Goal: Task Accomplishment & Management: Use online tool/utility

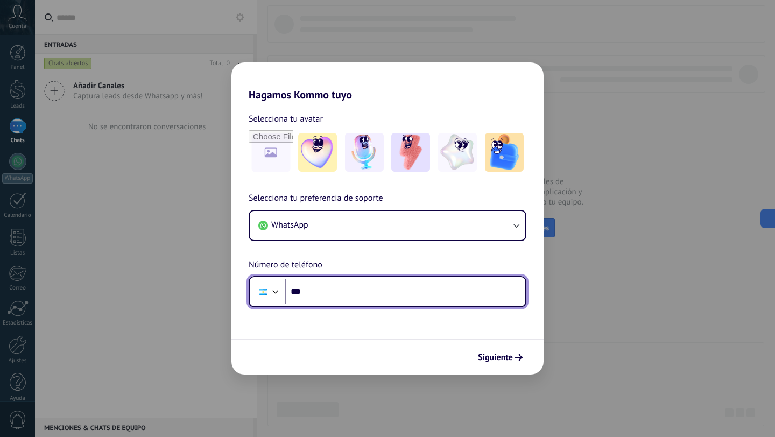
click at [360, 297] on input "***" at bounding box center [405, 291] width 240 height 25
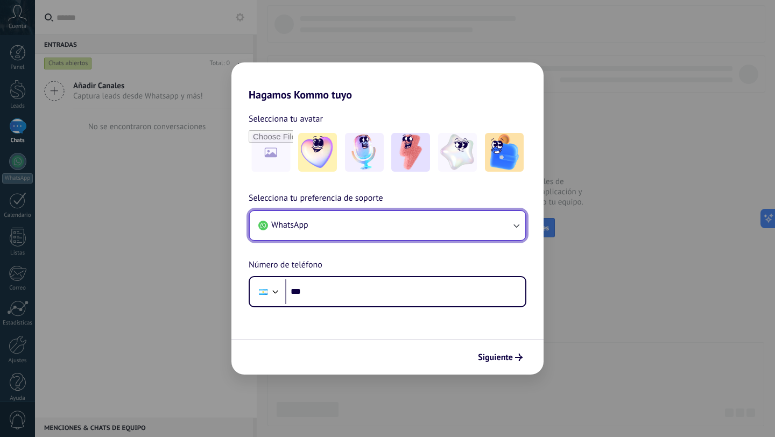
click at [382, 229] on button "WhatsApp" at bounding box center [388, 225] width 276 height 29
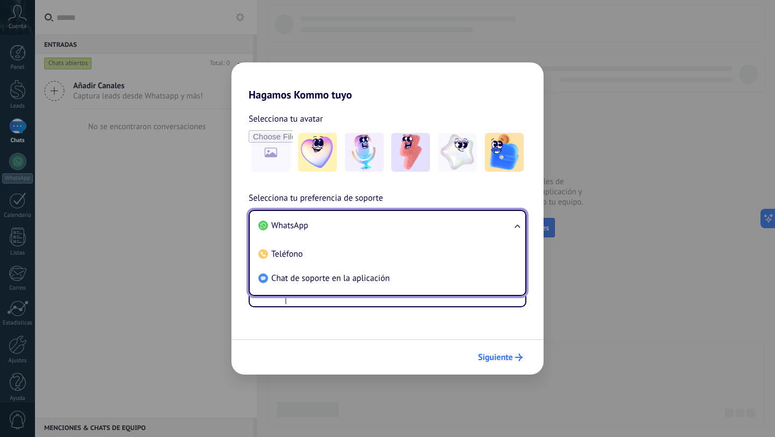
click at [512, 361] on span "Siguiente" at bounding box center [495, 358] width 35 height 8
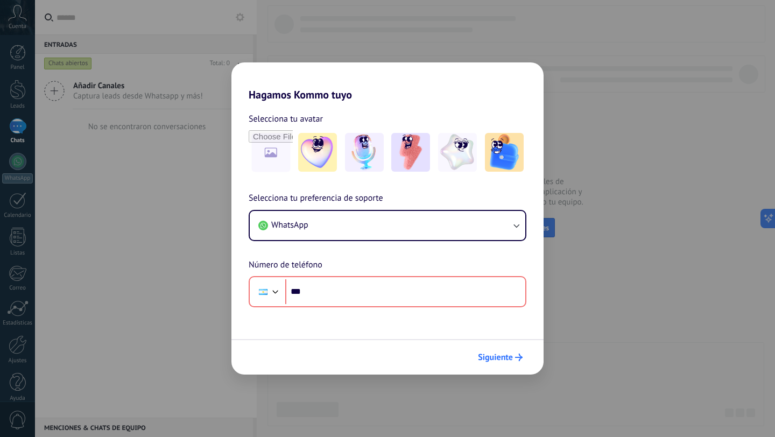
click at [501, 356] on span "Siguiente" at bounding box center [495, 358] width 35 height 8
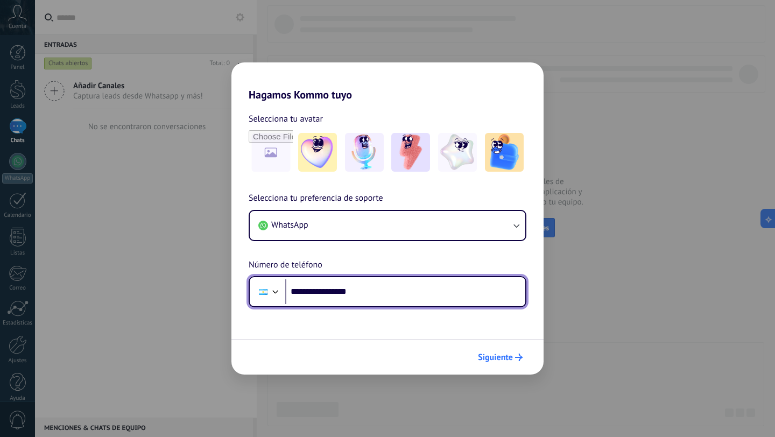
type input "**********"
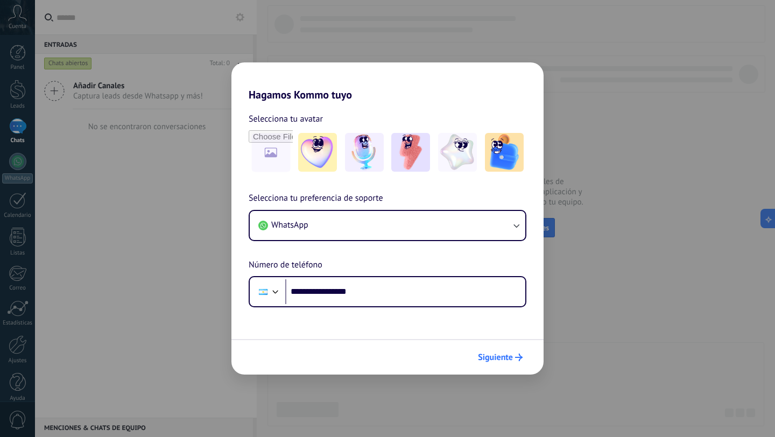
click at [504, 358] on span "Siguiente" at bounding box center [495, 358] width 35 height 8
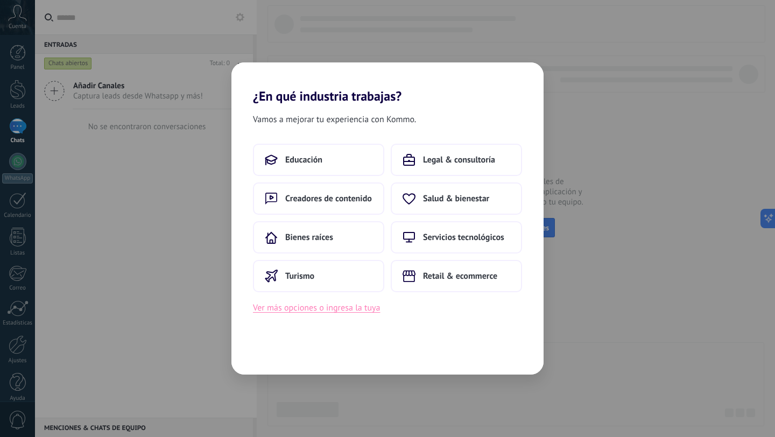
click at [350, 303] on button "Ver más opciones o ingresa la tuya" at bounding box center [316, 308] width 127 height 14
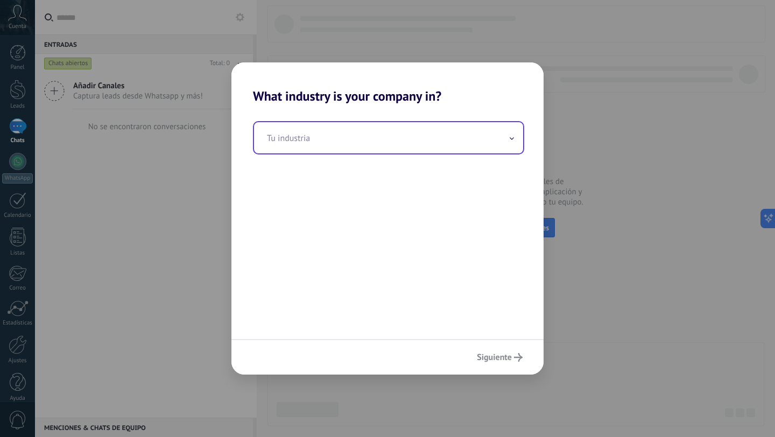
click at [355, 151] on input "text" at bounding box center [388, 137] width 269 height 31
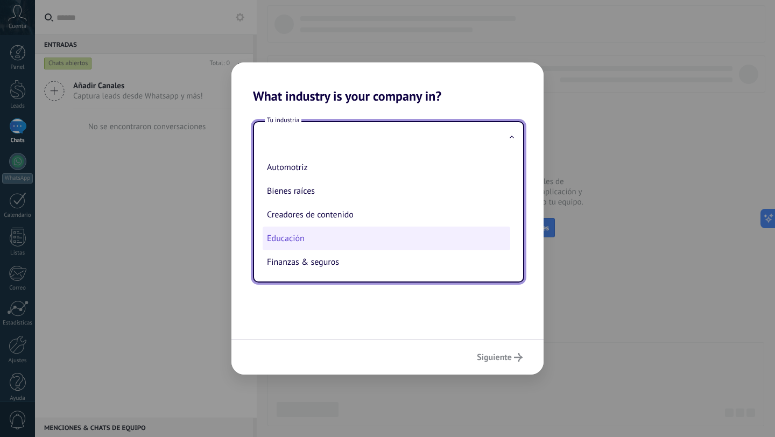
click at [423, 247] on li "Educación" at bounding box center [387, 239] width 248 height 24
type input "*********"
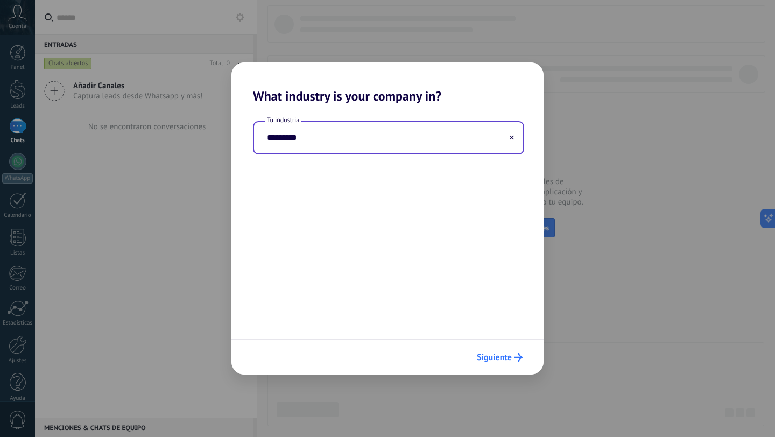
click at [508, 358] on span "Siguiente" at bounding box center [494, 358] width 35 height 8
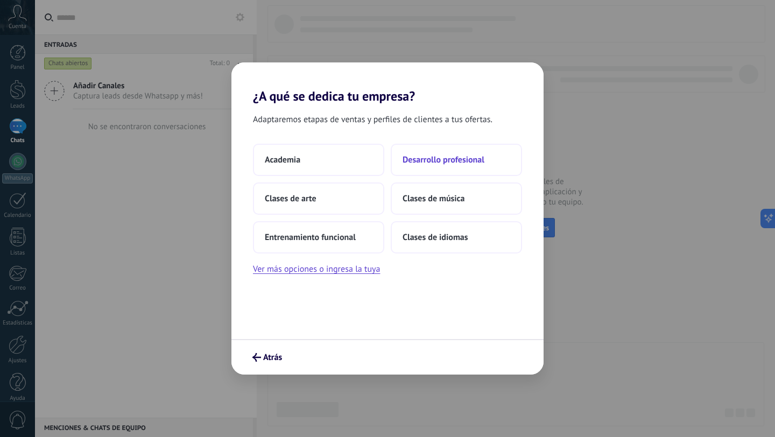
click at [449, 157] on span "Desarrollo profesional" at bounding box center [444, 159] width 82 height 11
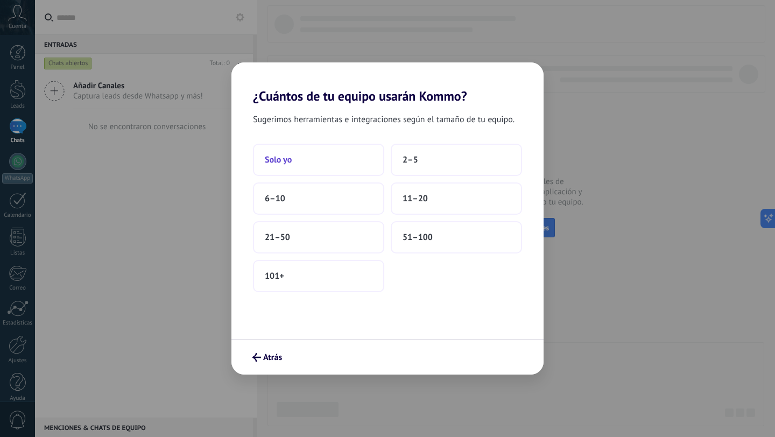
click at [347, 161] on button "Solo yo" at bounding box center [318, 160] width 131 height 32
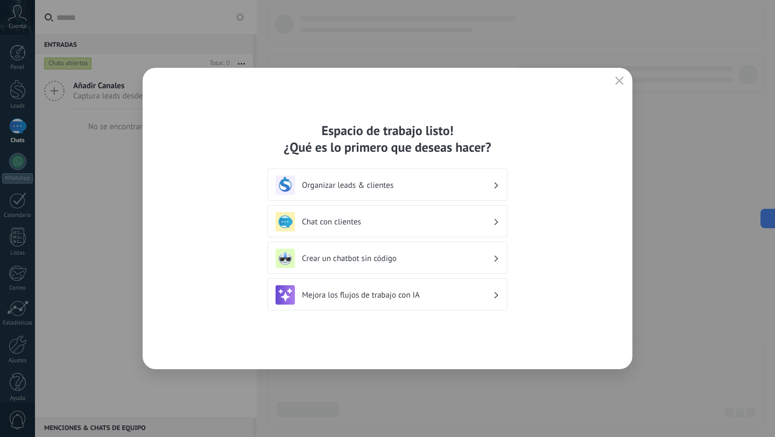
click at [447, 184] on h3 "Organizar leads & clientes" at bounding box center [397, 185] width 191 height 10
click at [484, 182] on h3 "Organizar leads & clientes" at bounding box center [397, 185] width 191 height 10
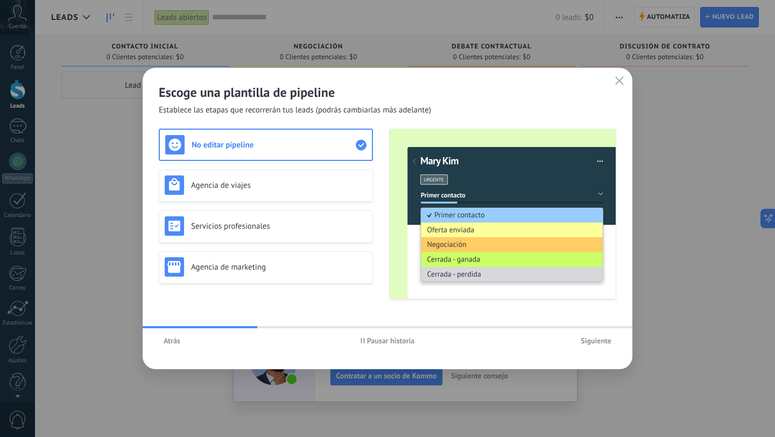
click at [609, 340] on span "Siguiente" at bounding box center [596, 341] width 31 height 8
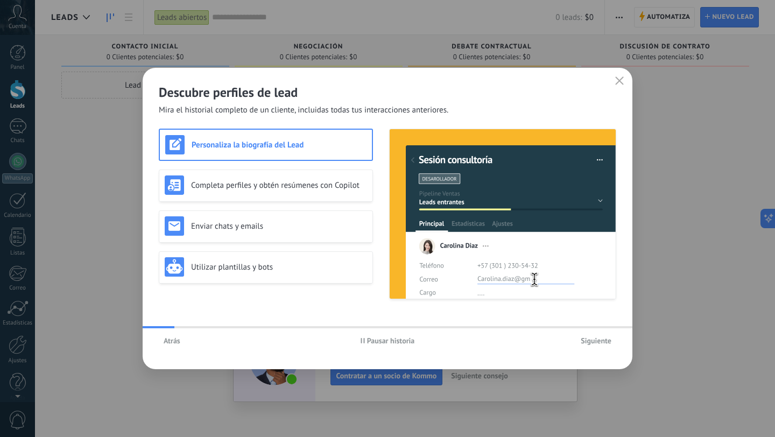
click at [604, 341] on span "Siguiente" at bounding box center [596, 341] width 31 height 8
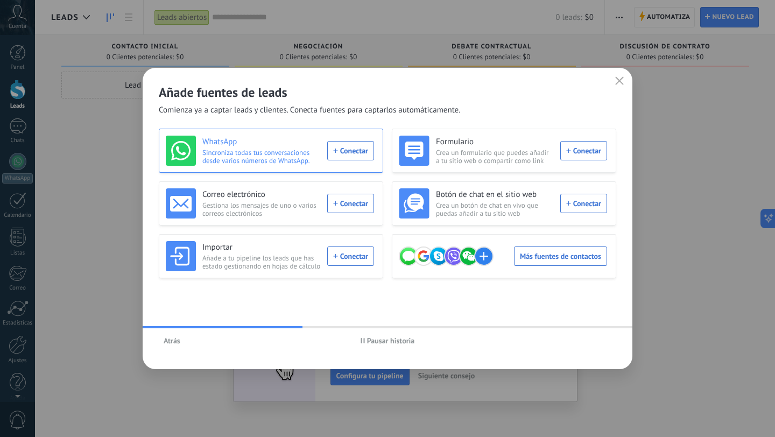
click at [347, 147] on div "WhatsApp Sincroniza todas tus conversaciones desde varios números de WhatsApp. …" at bounding box center [270, 151] width 208 height 30
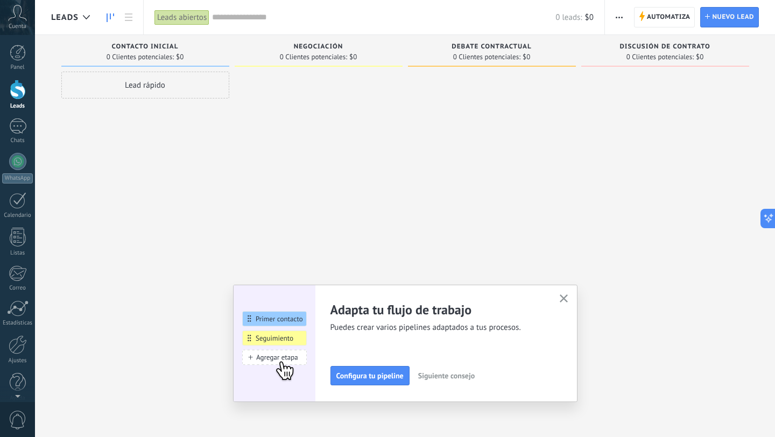
click at [563, 296] on icon "button" at bounding box center [564, 298] width 8 height 8
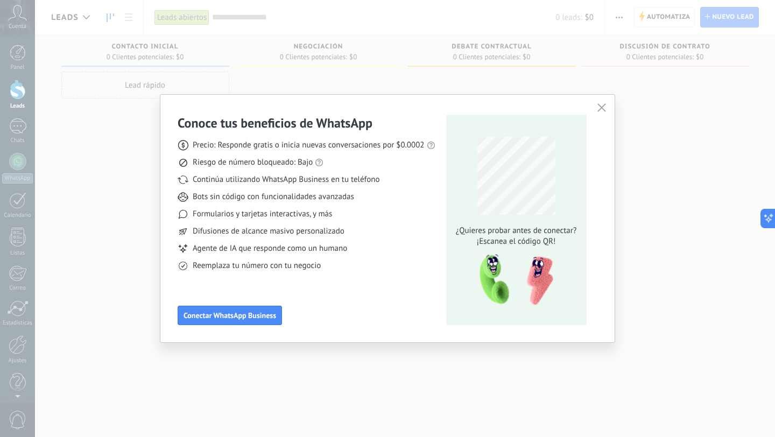
click at [601, 109] on icon "button" at bounding box center [601, 107] width 9 height 9
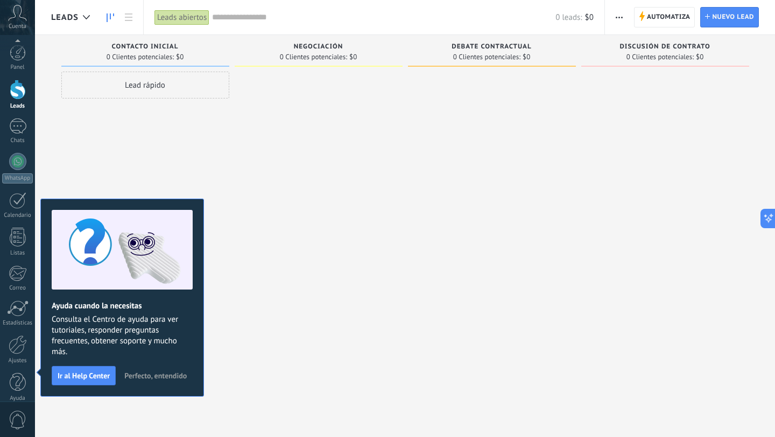
scroll to position [11, 0]
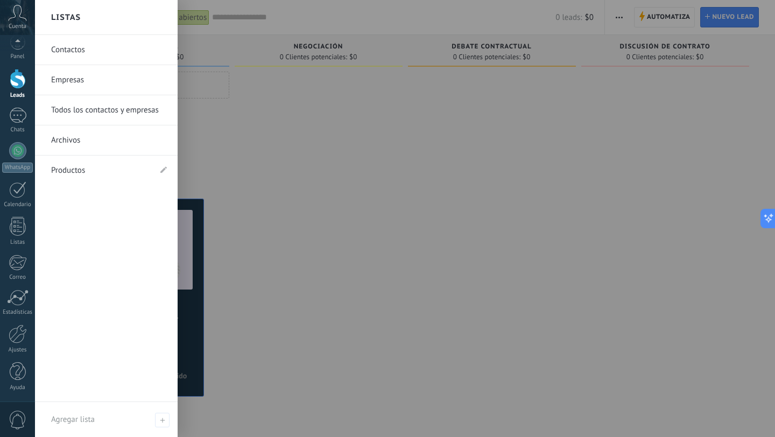
click at [86, 50] on link "Contactos" at bounding box center [109, 50] width 116 height 30
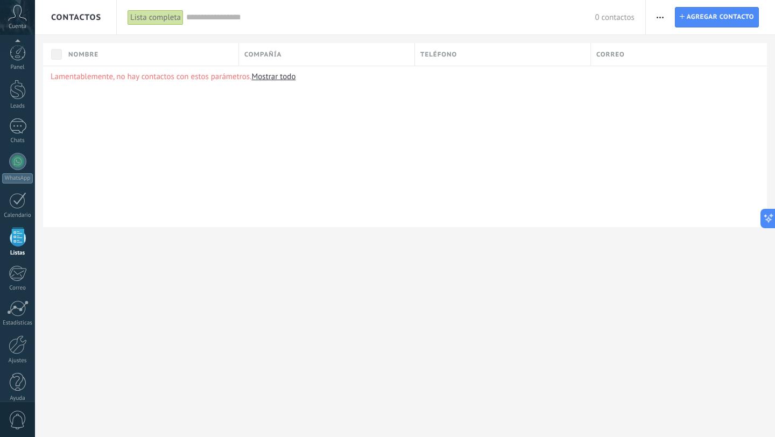
scroll to position [11, 0]
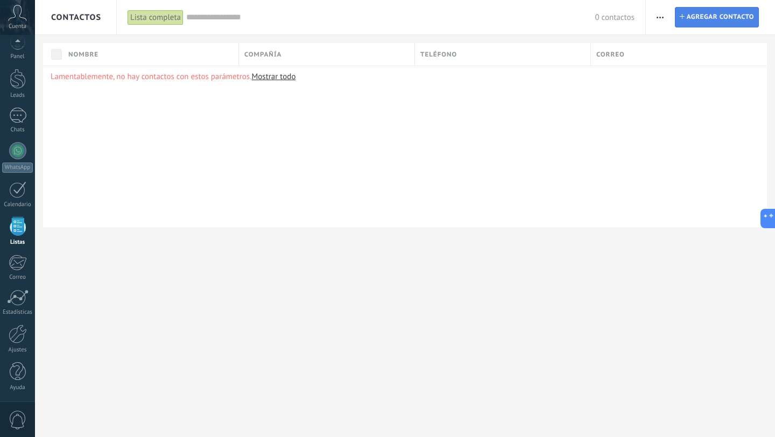
click at [700, 17] on span "Agregar contacto" at bounding box center [720, 17] width 67 height 19
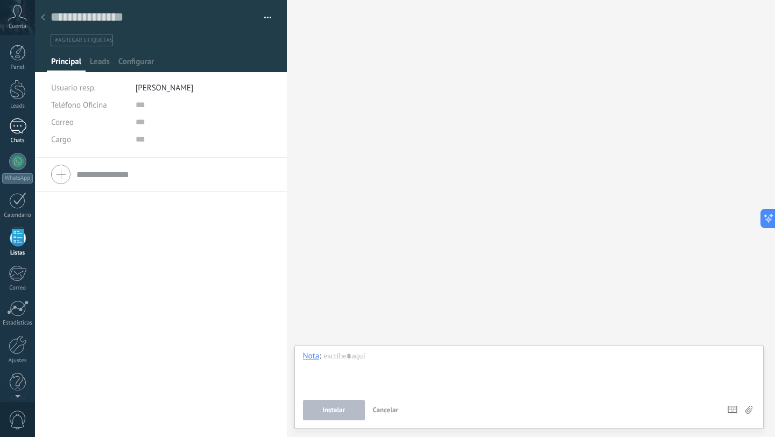
scroll to position [11, 0]
click at [18, 338] on div at bounding box center [18, 334] width 18 height 19
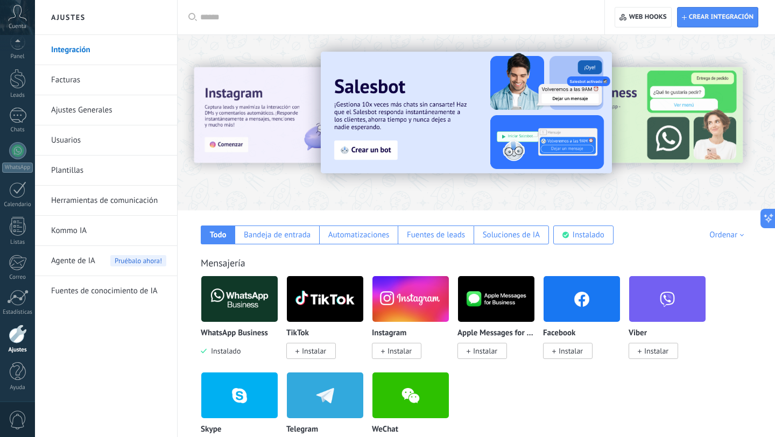
click at [135, 114] on link "Ajustes Generales" at bounding box center [108, 110] width 115 height 30
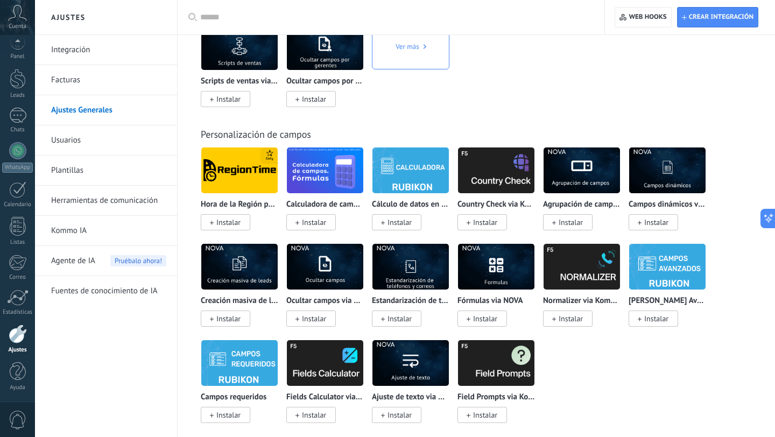
scroll to position [4286, 0]
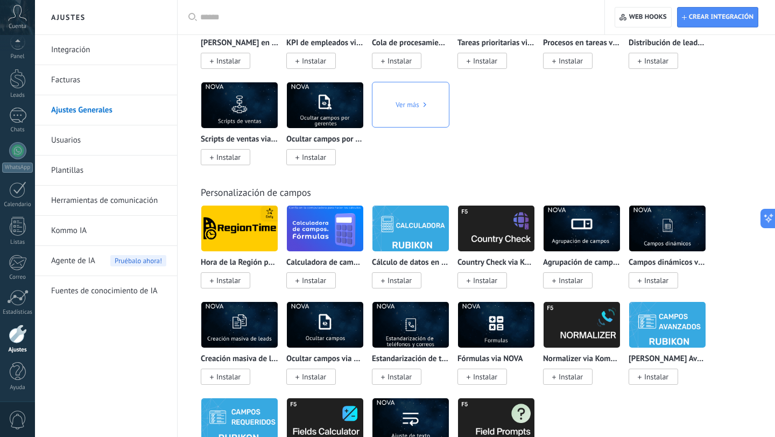
click at [226, 20] on input "text" at bounding box center [394, 17] width 389 height 11
type input "**********"
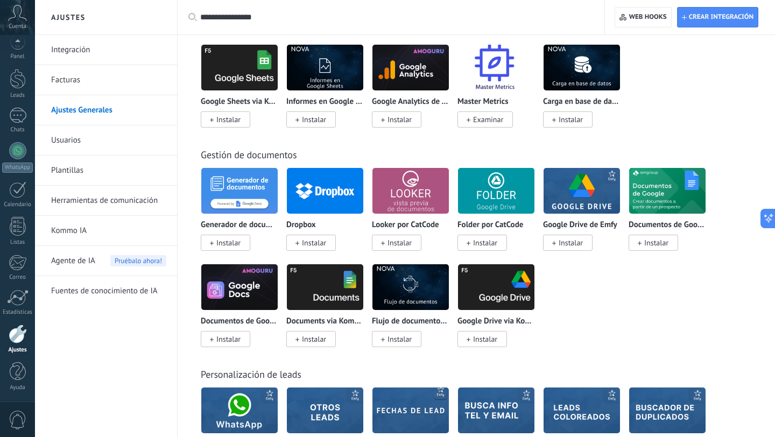
scroll to position [2389, 0]
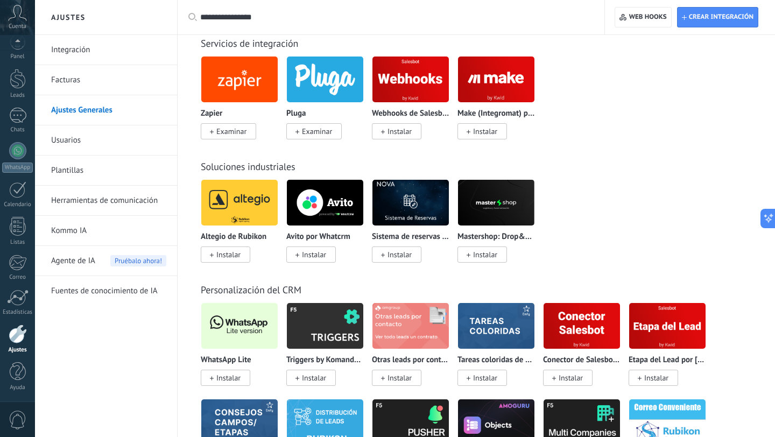
click at [189, 22] on div "**********" at bounding box center [391, 17] width 428 height 34
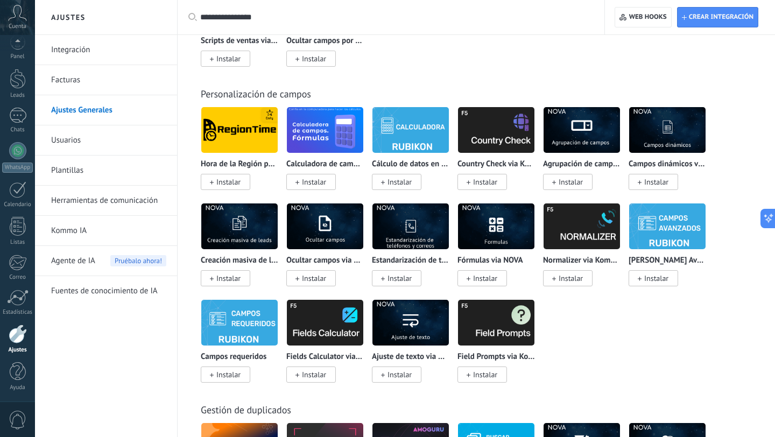
scroll to position [4593, 0]
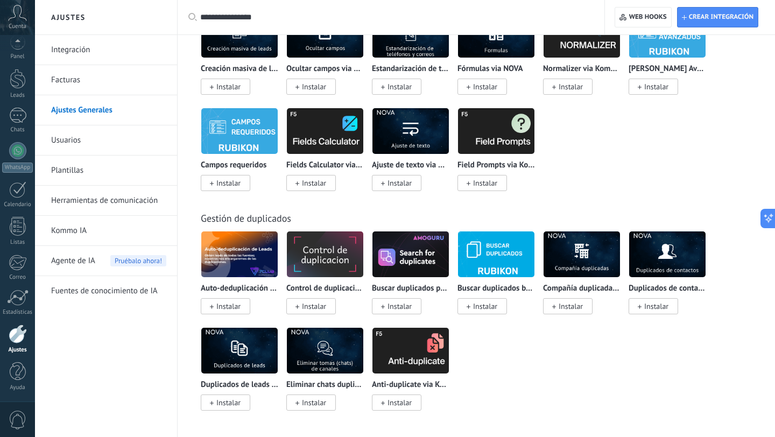
click at [90, 52] on link "Integración" at bounding box center [108, 50] width 115 height 30
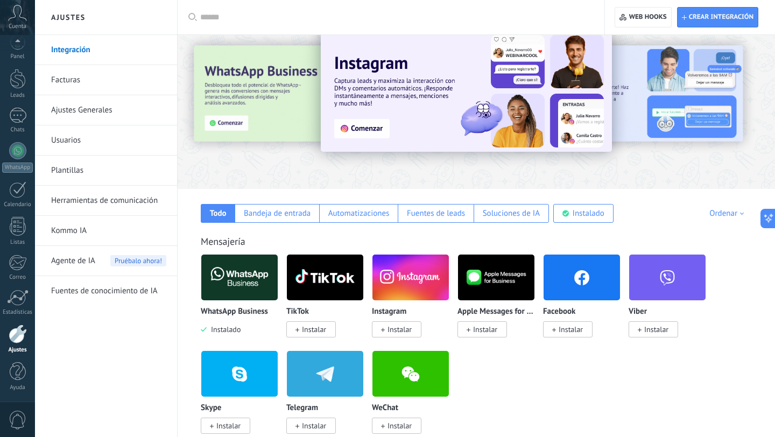
scroll to position [24, 0]
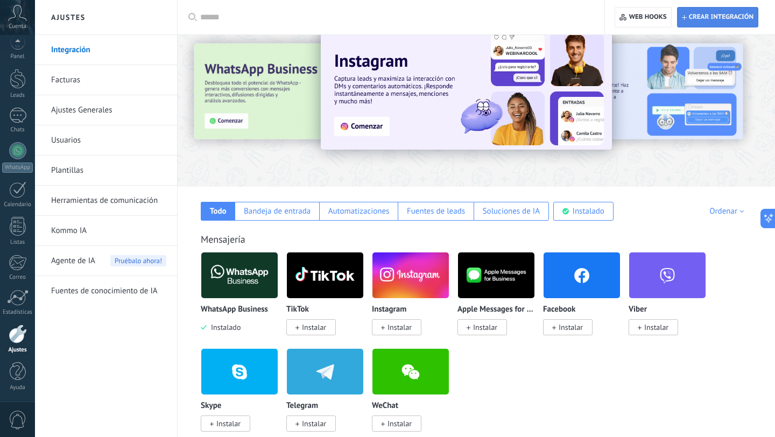
click at [707, 10] on span "Crear integración" at bounding box center [718, 17] width 72 height 19
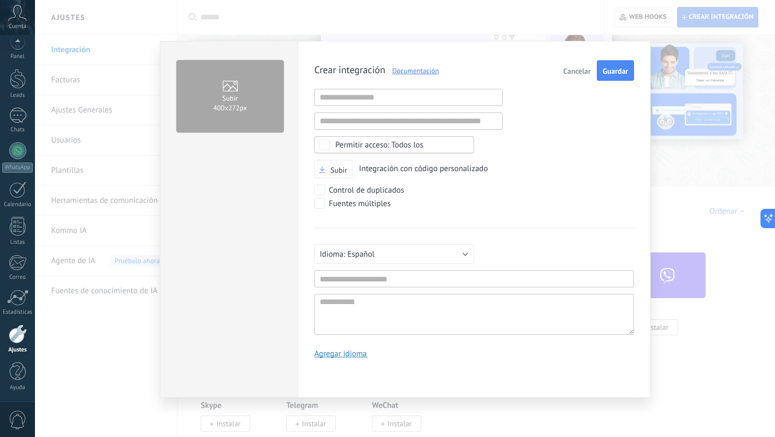
scroll to position [10, 0]
click at [435, 103] on input "text" at bounding box center [408, 97] width 188 height 17
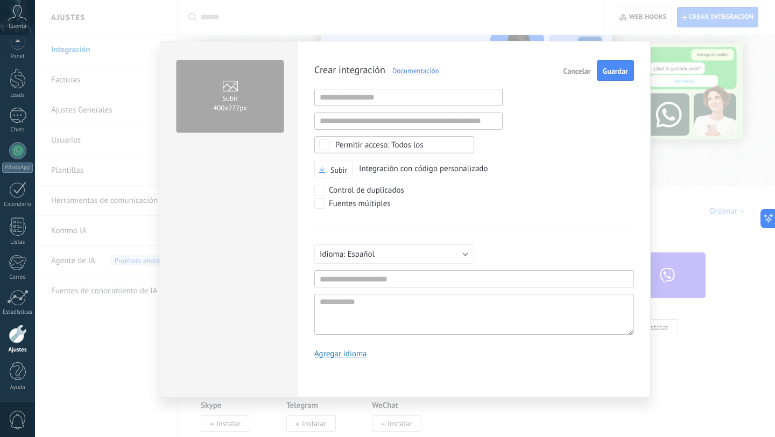
click at [421, 167] on span "Integración con código personalizado" at bounding box center [423, 169] width 129 height 10
click at [403, 97] on input "text" at bounding box center [408, 97] width 188 height 17
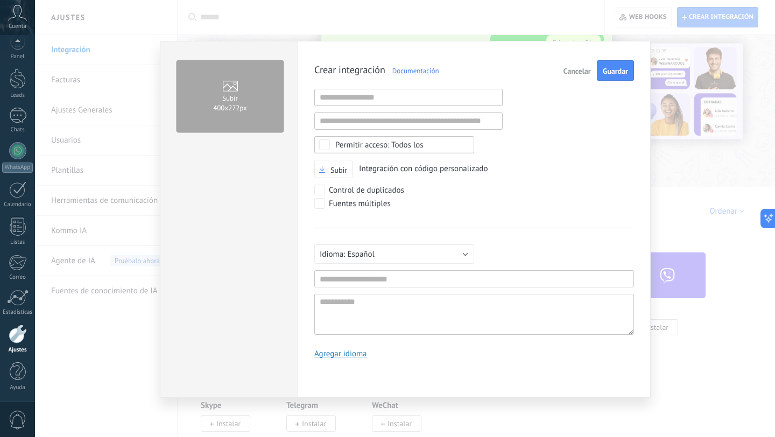
click at [572, 69] on span "Cancelar" at bounding box center [577, 71] width 27 height 8
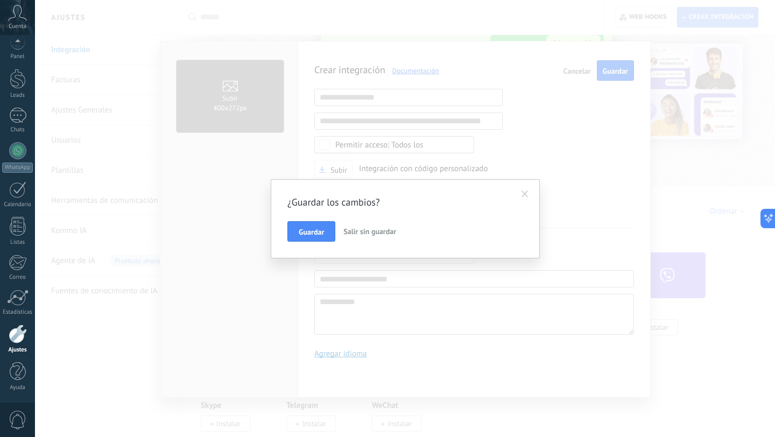
click at [384, 230] on span "Salir sin guardar" at bounding box center [369, 232] width 53 height 10
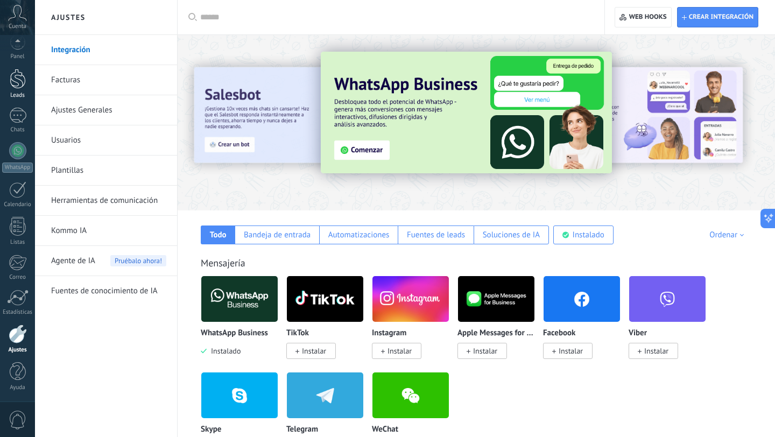
scroll to position [0, 0]
click at [19, 27] on span "Cuenta" at bounding box center [18, 26] width 18 height 7
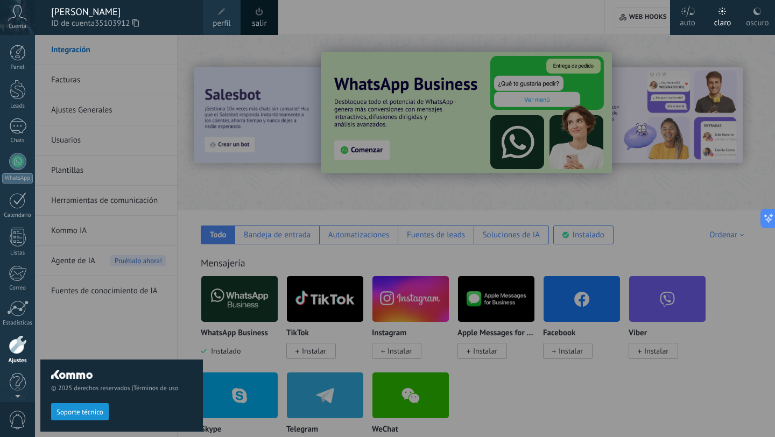
click at [617, 32] on div at bounding box center [422, 218] width 775 height 437
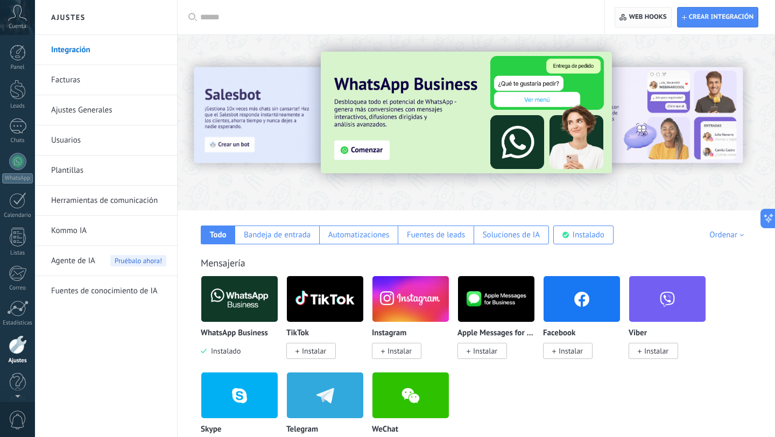
scroll to position [11, 0]
click at [641, 22] on span "Web hooks 0" at bounding box center [643, 17] width 47 height 19
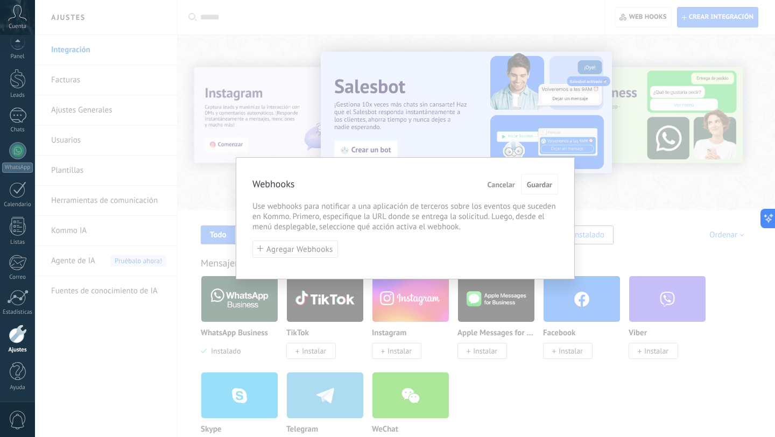
click at [498, 184] on span "Cancelar" at bounding box center [501, 185] width 27 height 8
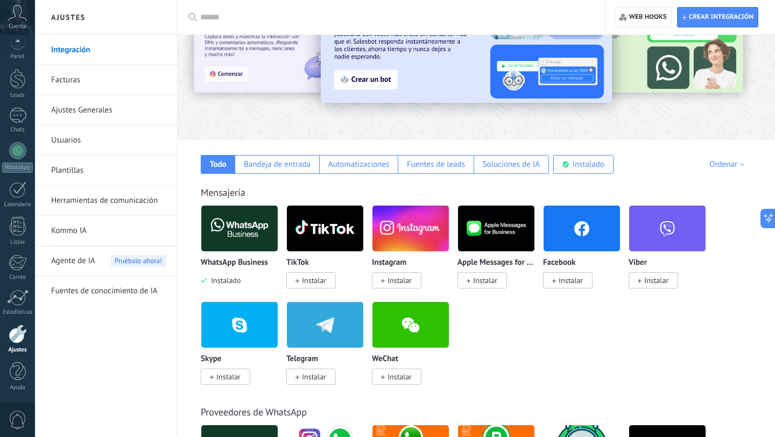
scroll to position [75, 0]
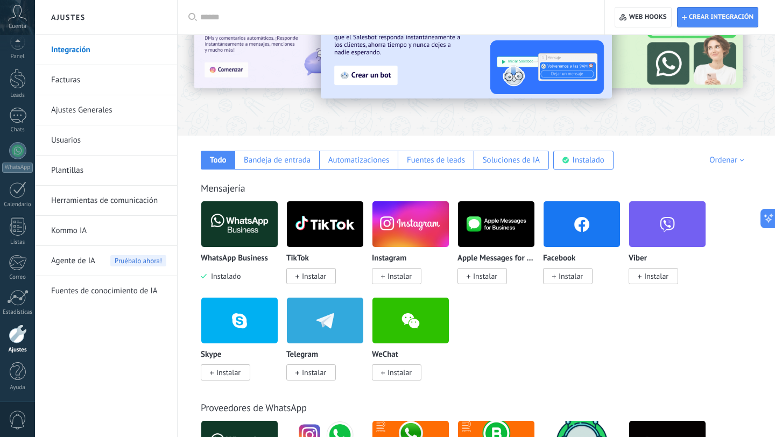
click at [109, 54] on link "Integración" at bounding box center [108, 50] width 115 height 30
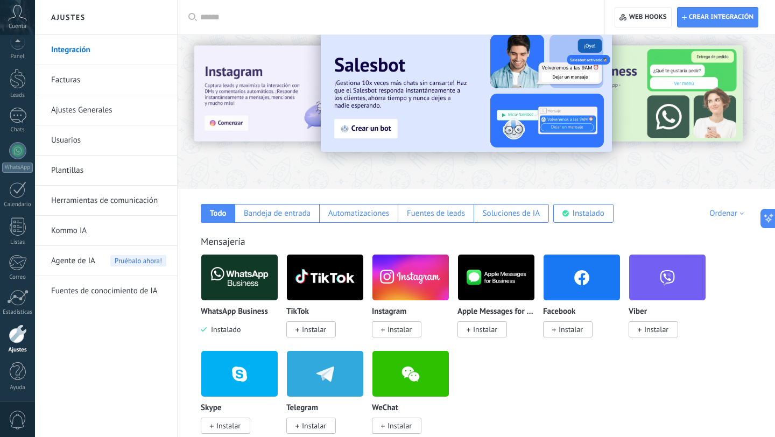
scroll to position [0, 0]
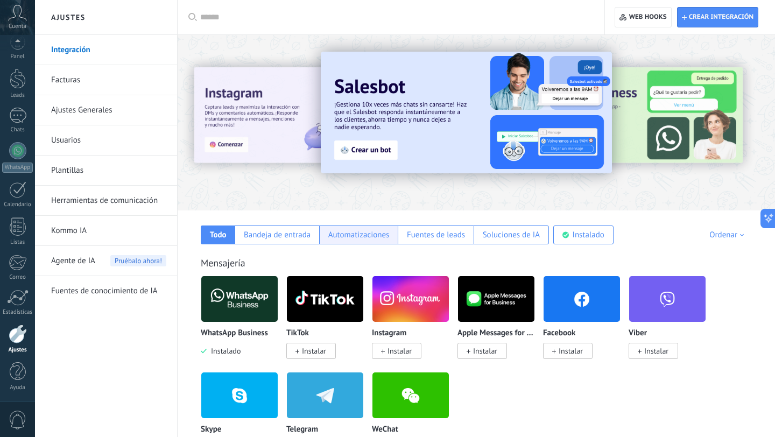
click at [355, 240] on div "Automatizaciones" at bounding box center [358, 235] width 79 height 19
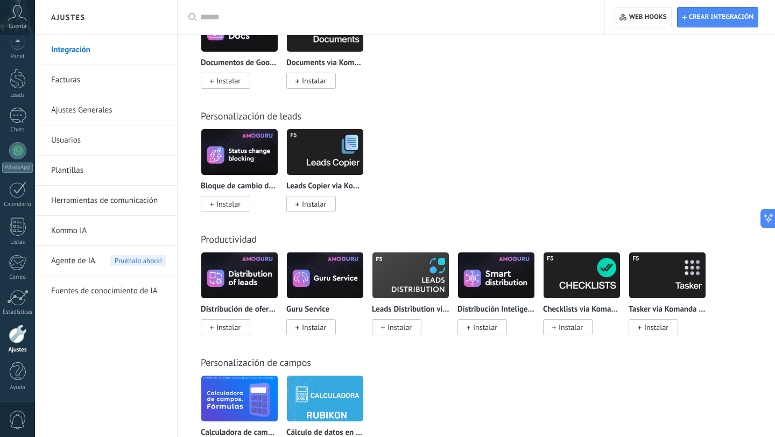
scroll to position [1930, 0]
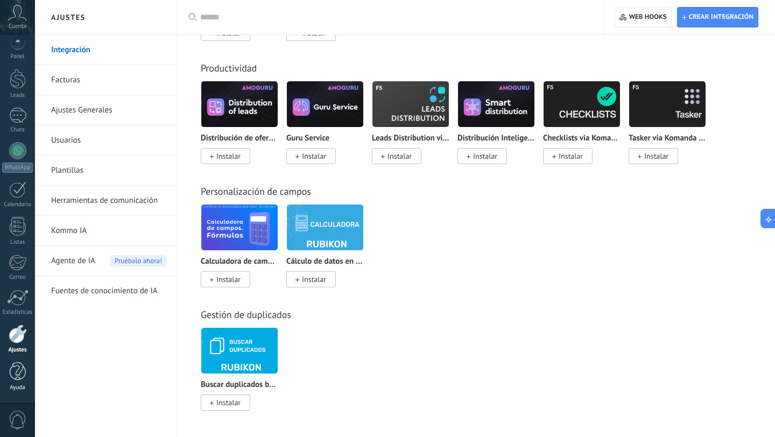
click at [6, 382] on link "Ayuda" at bounding box center [17, 376] width 35 height 29
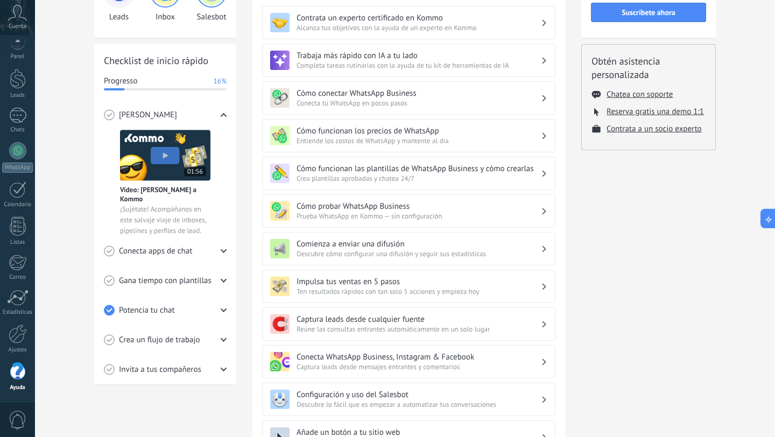
scroll to position [172, 0]
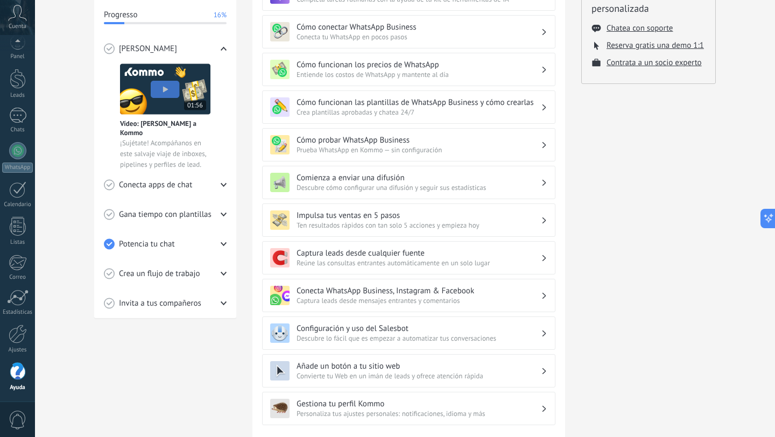
click at [225, 245] on icon at bounding box center [224, 244] width 6 height 6
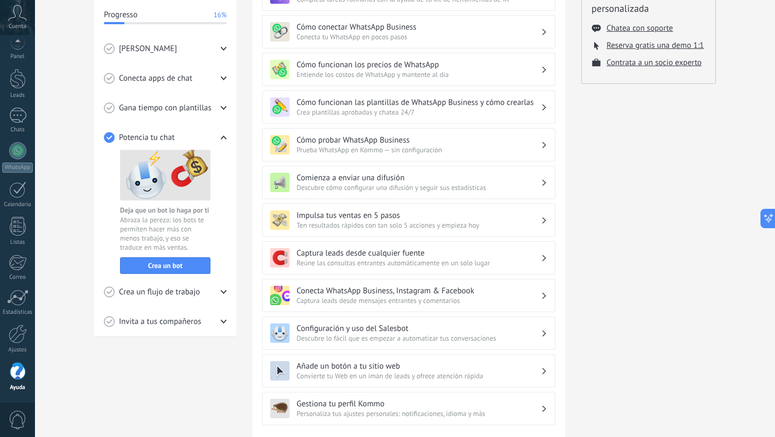
scroll to position [137, 0]
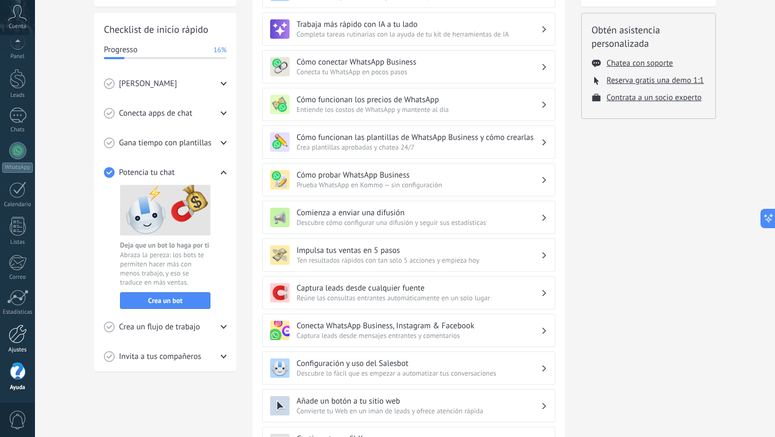
click at [14, 347] on div "Ajustes" at bounding box center [17, 350] width 31 height 7
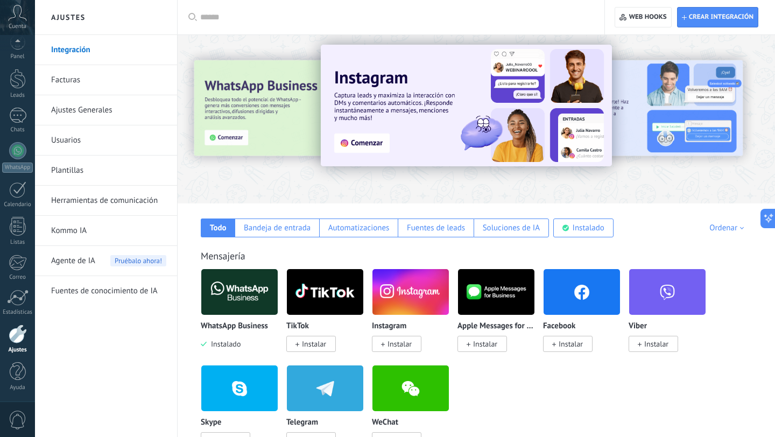
scroll to position [8, 0]
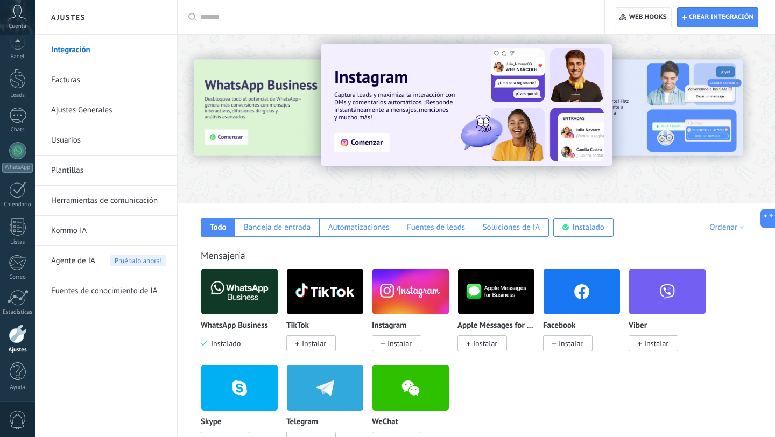
click at [95, 118] on link "Ajustes Generales" at bounding box center [108, 110] width 115 height 30
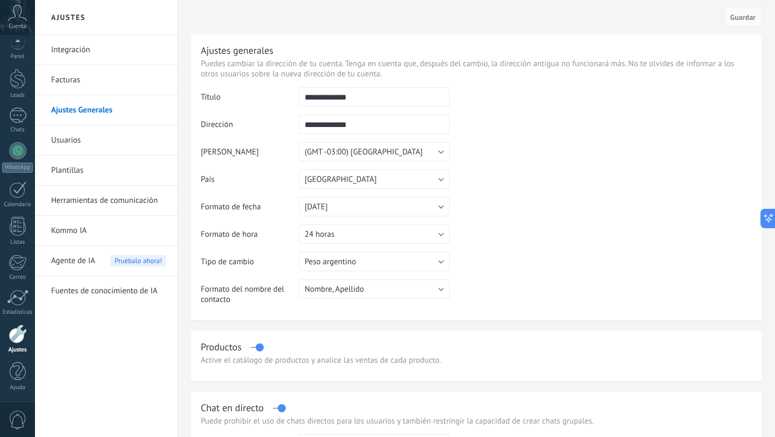
click at [86, 50] on link "Integración" at bounding box center [108, 50] width 115 height 30
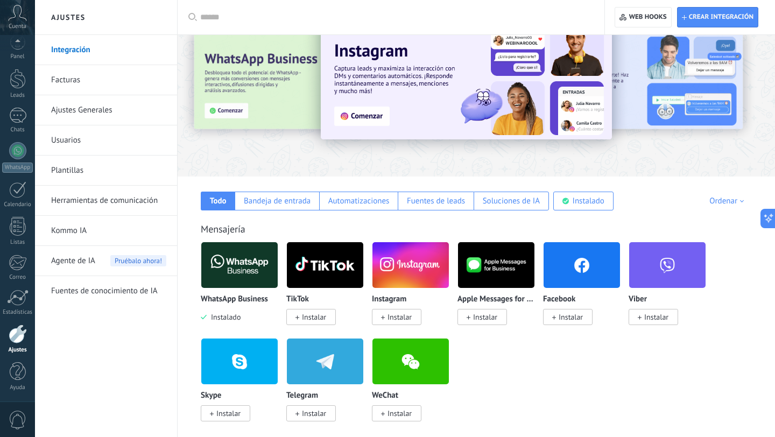
scroll to position [37, 0]
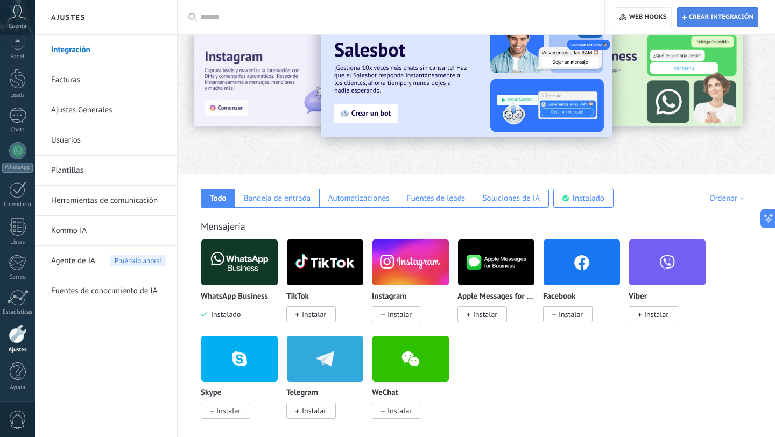
click at [712, 18] on span "Crear integración" at bounding box center [721, 17] width 65 height 9
type textarea "**********"
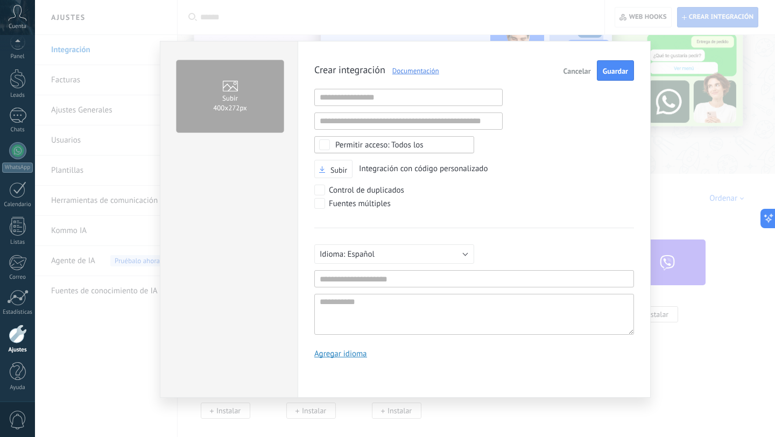
scroll to position [10, 0]
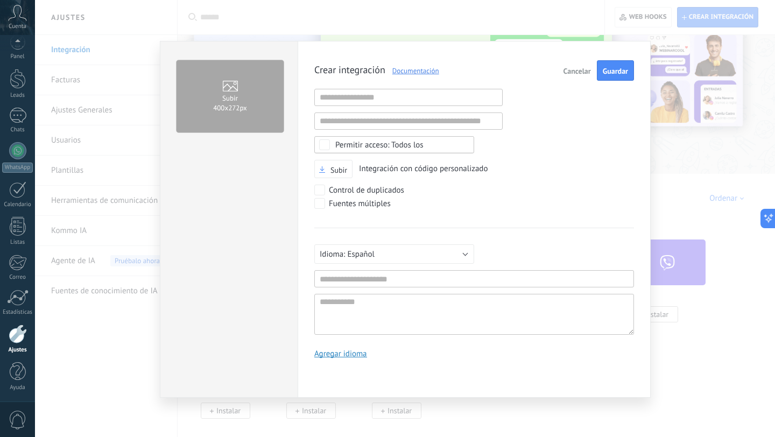
click at [381, 141] on div "Todos los" at bounding box center [379, 145] width 88 height 8
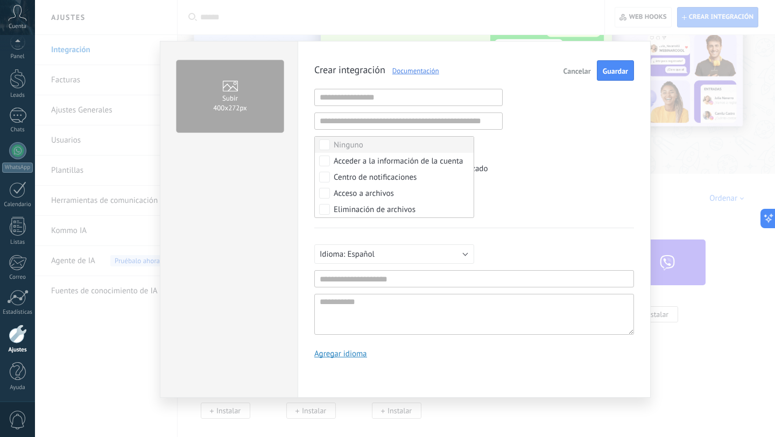
click at [578, 155] on div "Crear integración Documentación Cancelar Guardar URL inválida URL inválida Ning…" at bounding box center [474, 213] width 320 height 306
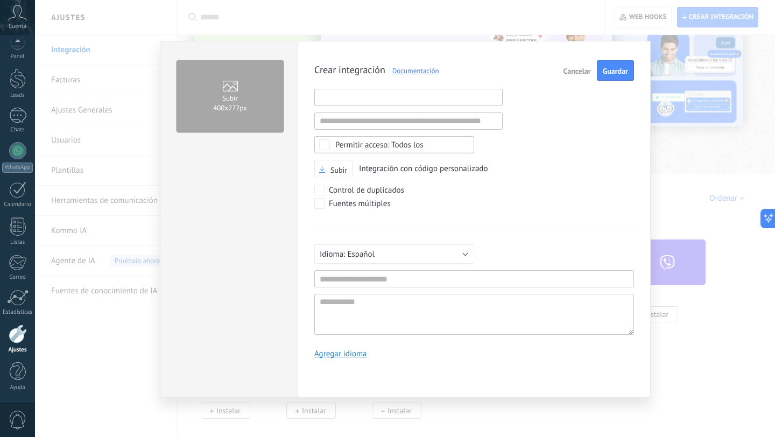
click at [367, 97] on input "text" at bounding box center [408, 97] width 188 height 17
click at [379, 121] on input "text" at bounding box center [408, 120] width 188 height 17
click at [436, 97] on input "text" at bounding box center [408, 97] width 188 height 17
click at [399, 275] on input "text" at bounding box center [474, 278] width 320 height 17
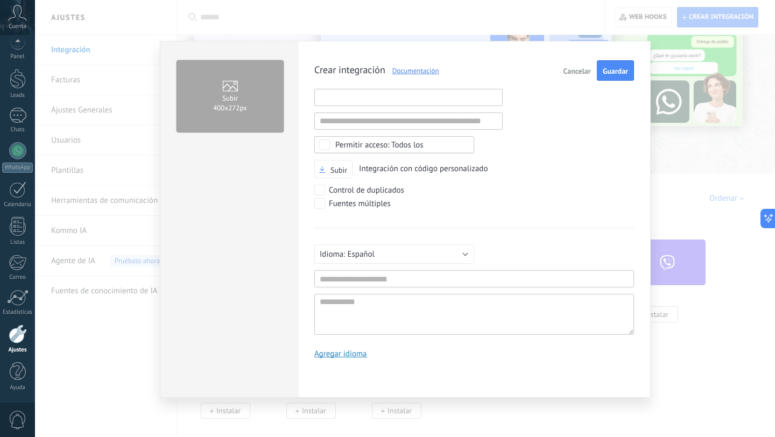
click at [412, 91] on input "text" at bounding box center [408, 97] width 188 height 17
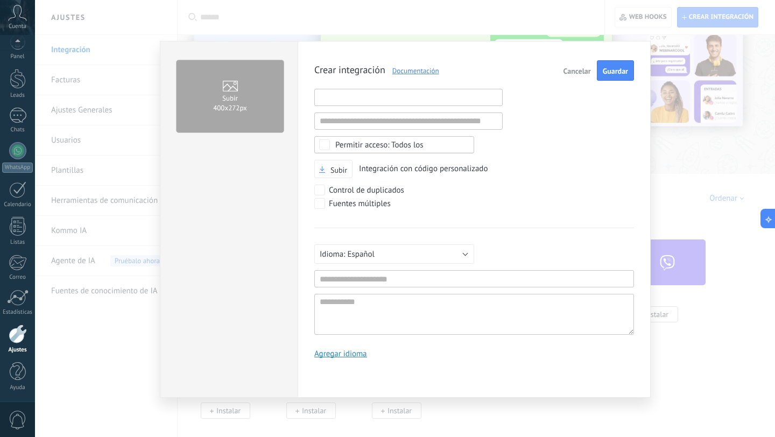
click at [417, 94] on input "text" at bounding box center [408, 97] width 188 height 17
paste input "**********"
type input "**********"
click at [598, 124] on div "**********" at bounding box center [474, 213] width 320 height 306
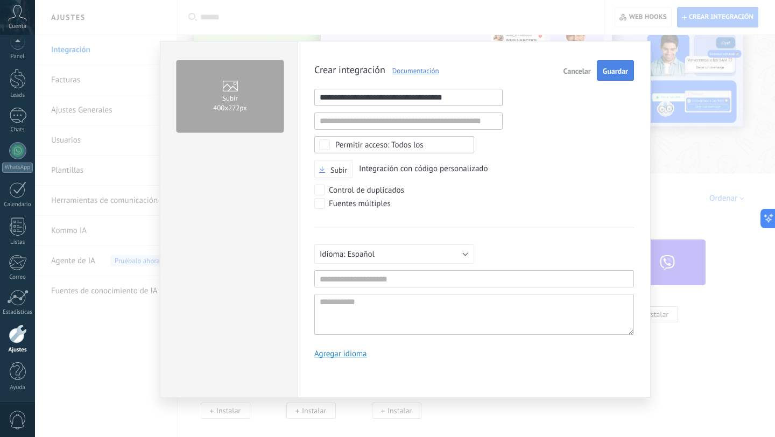
click at [615, 73] on span "Guardar" at bounding box center [615, 71] width 25 height 8
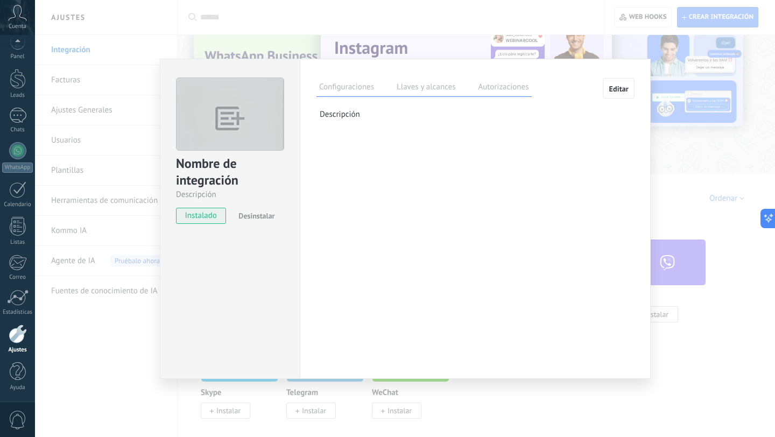
click at [499, 90] on label "Autorizaciones" at bounding box center [503, 89] width 56 height 16
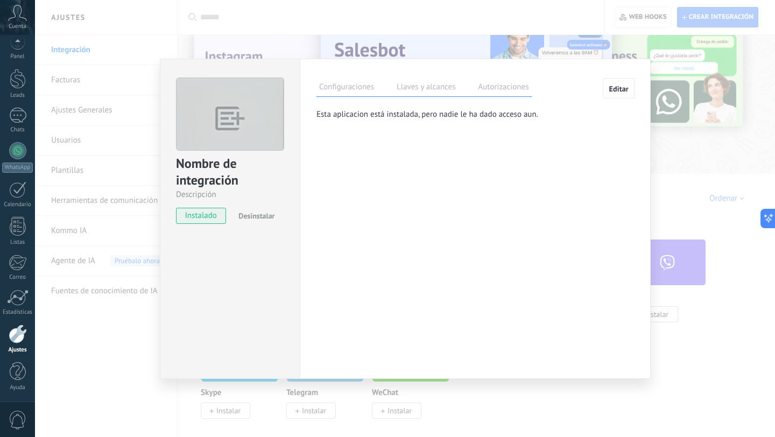
click at [423, 90] on label "Llaves y alcances" at bounding box center [426, 89] width 64 height 16
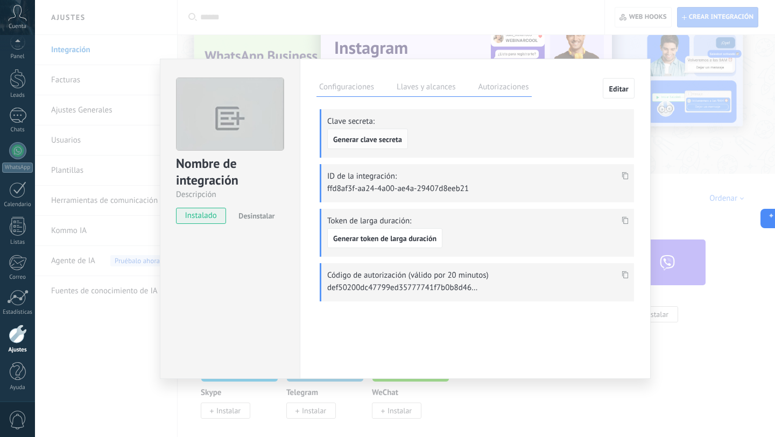
click at [385, 140] on span "Generar clave secreta" at bounding box center [367, 140] width 69 height 8
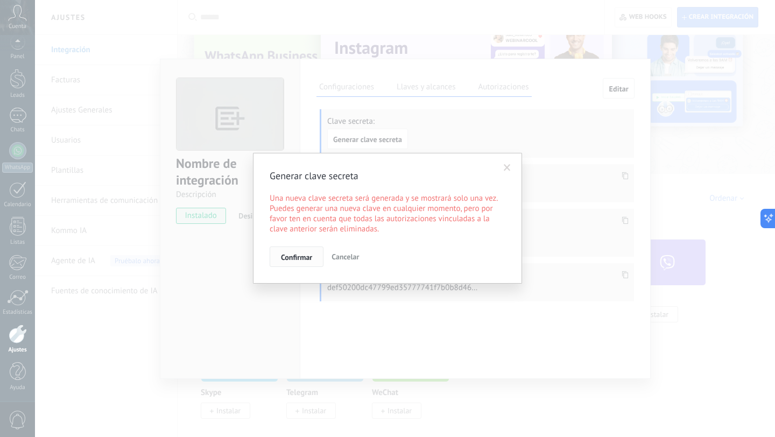
click at [304, 255] on span "Confirmar" at bounding box center [296, 258] width 31 height 8
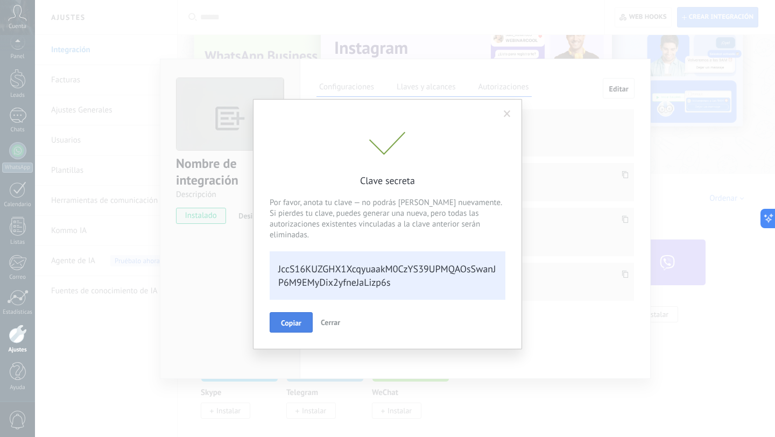
click at [290, 312] on button "Copiar" at bounding box center [291, 322] width 43 height 20
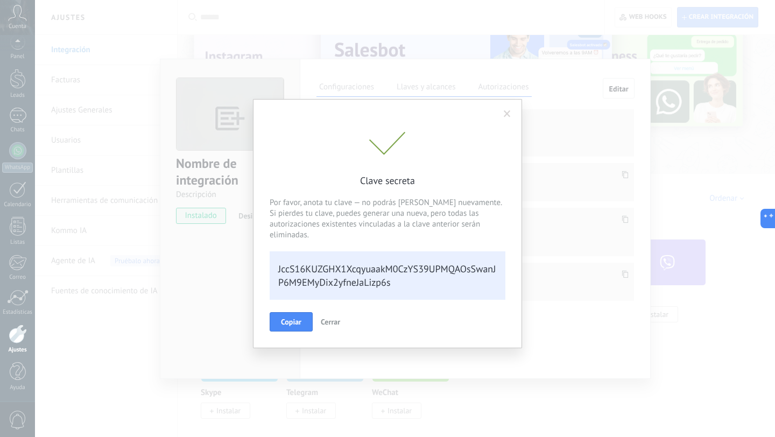
click at [508, 110] on span at bounding box center [507, 114] width 7 height 8
